Goal: Task Accomplishment & Management: Use online tool/utility

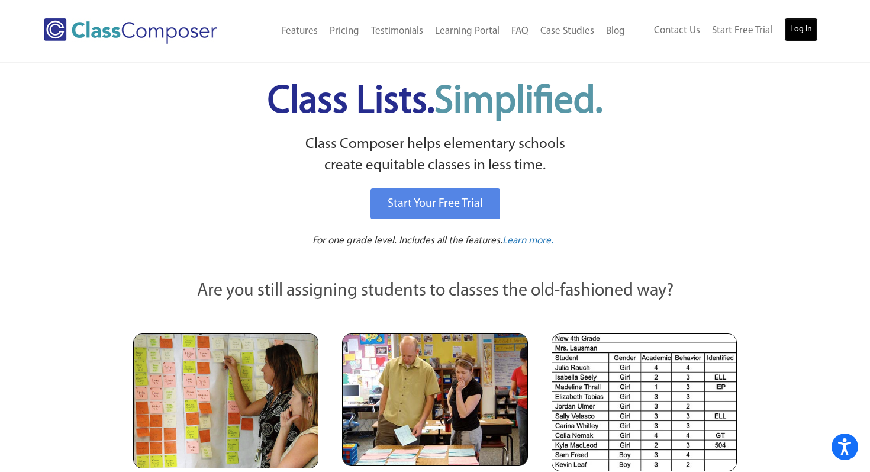
click at [793, 18] on link "Log In" at bounding box center [802, 30] width 34 height 24
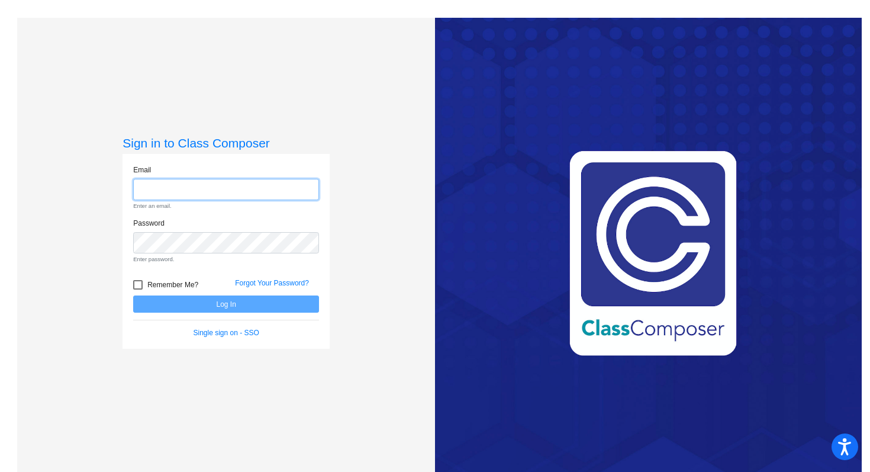
type input "wattse@platteco.k12.mo.us"
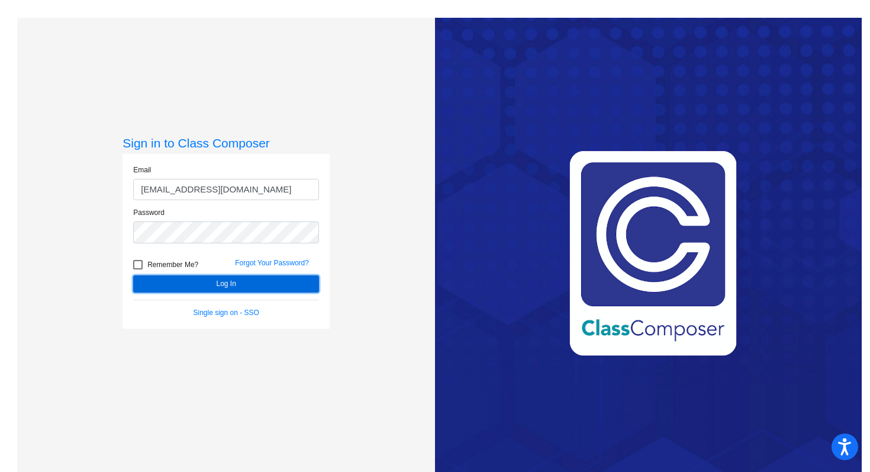
click at [275, 285] on button "Log In" at bounding box center [226, 283] width 186 height 17
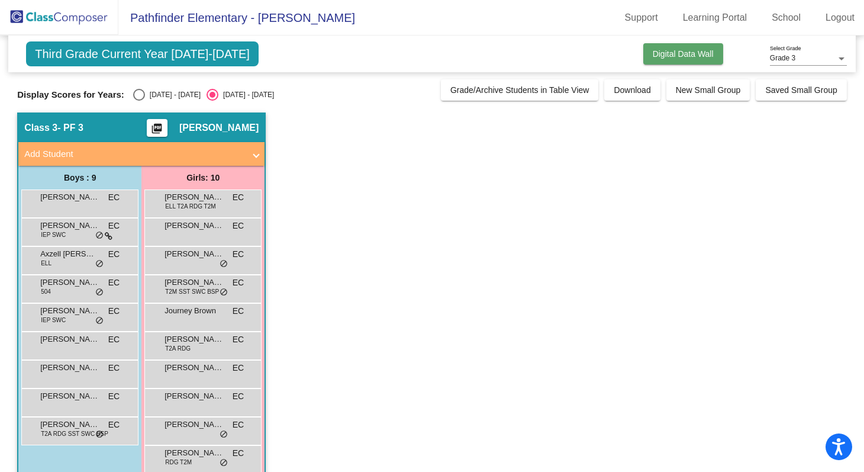
click at [663, 60] on button "Digital Data Wall" at bounding box center [684, 53] width 80 height 21
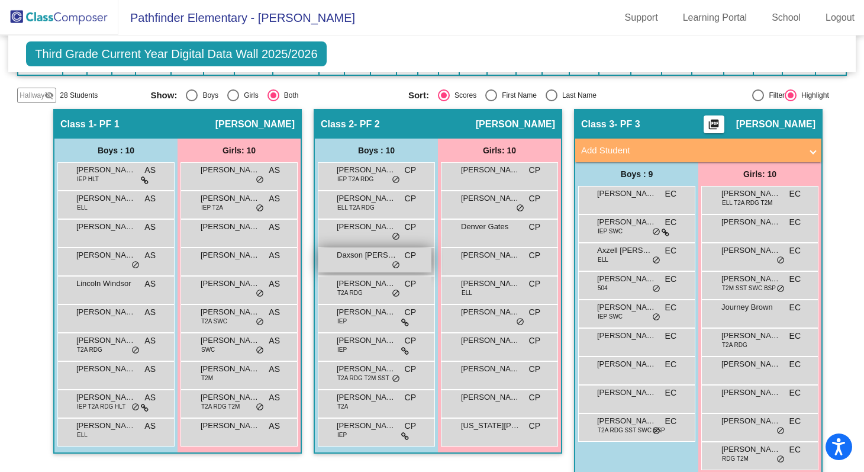
scroll to position [194, 0]
